Goal: Check status: Check status

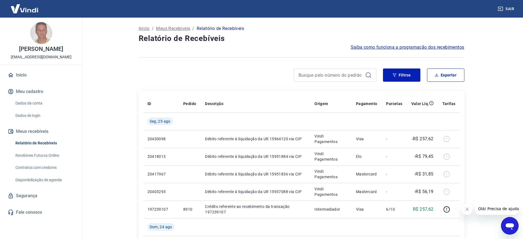
click at [358, 80] on div at bounding box center [335, 74] width 82 height 13
click at [356, 76] on input at bounding box center [330, 75] width 64 height 8
click at [409, 73] on button "Filtros" at bounding box center [401, 74] width 37 height 13
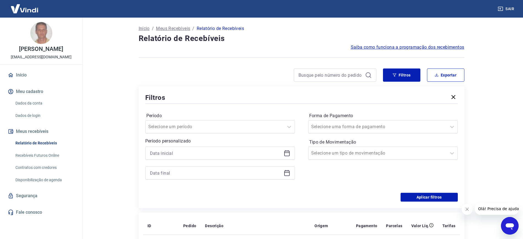
click at [284, 150] on icon at bounding box center [286, 153] width 7 height 7
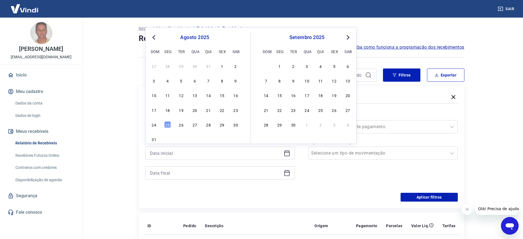
click at [156, 36] on button "Previous Month" at bounding box center [153, 37] width 7 height 7
click at [169, 81] on div "7" at bounding box center [167, 80] width 7 height 7
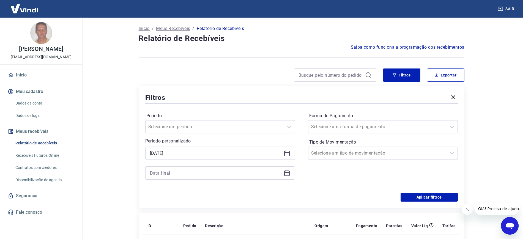
type input "[DATE]"
click at [289, 173] on icon at bounding box center [286, 173] width 7 height 7
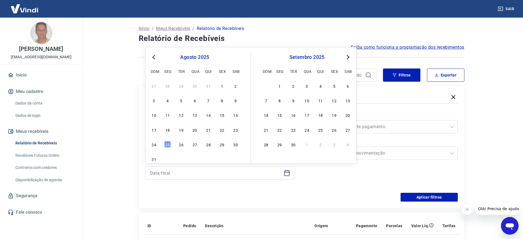
click at [152, 58] on button "Previous Month" at bounding box center [153, 57] width 7 height 7
click at [168, 116] on div "14" at bounding box center [167, 115] width 7 height 7
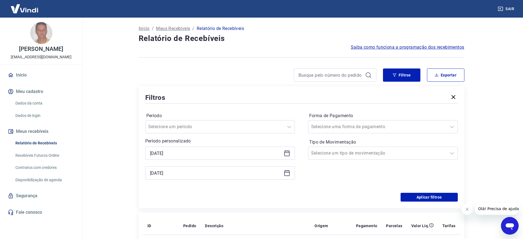
type input "[DATE]"
click at [418, 195] on button "Aplicar filtros" at bounding box center [428, 197] width 57 height 9
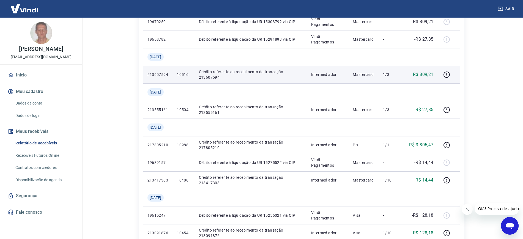
scroll to position [137, 0]
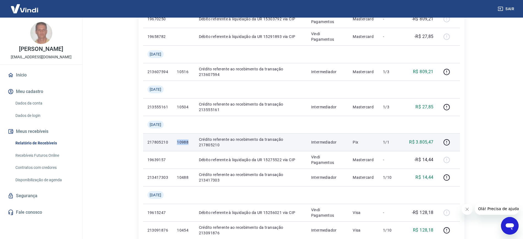
drag, startPoint x: 181, startPoint y: 142, endPoint x: 191, endPoint y: 142, distance: 10.4
click at [190, 142] on p "10988" at bounding box center [183, 141] width 13 height 5
copy p "10988"
click at [448, 143] on icon "button" at bounding box center [446, 142] width 7 height 7
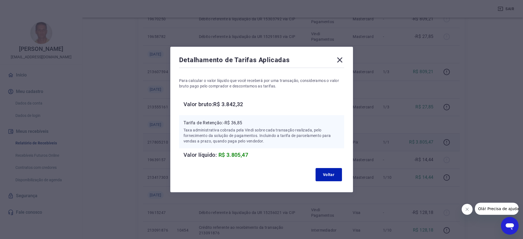
click at [342, 59] on icon at bounding box center [339, 60] width 9 height 9
